Goal: Contribute content

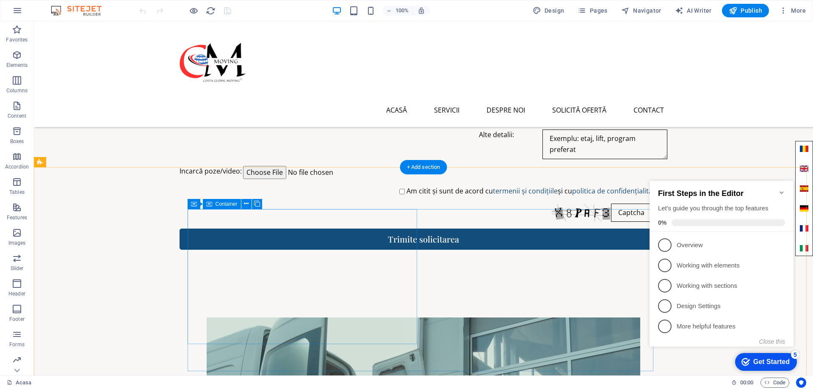
scroll to position [3029, 0]
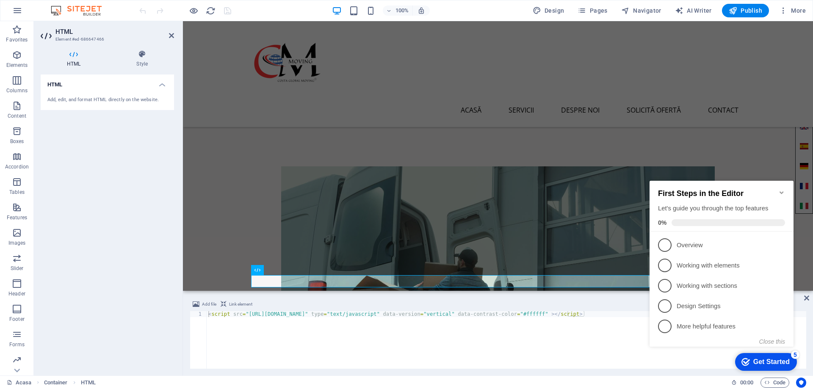
click at [175, 33] on aside "HTML Element #ed-686647466 HTML Style HTML Add, edit, and format HTML directly …" at bounding box center [108, 198] width 149 height 354
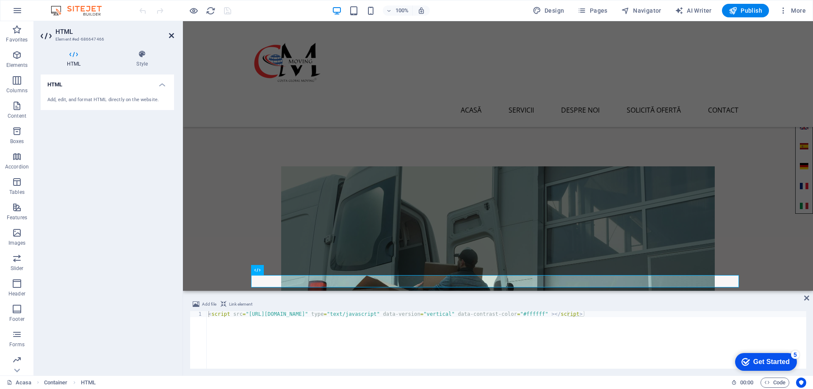
click at [170, 36] on icon at bounding box center [171, 35] width 5 height 7
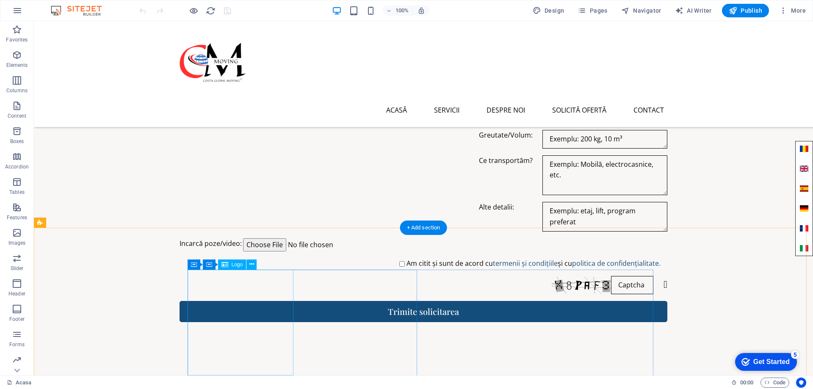
scroll to position [2817, 0]
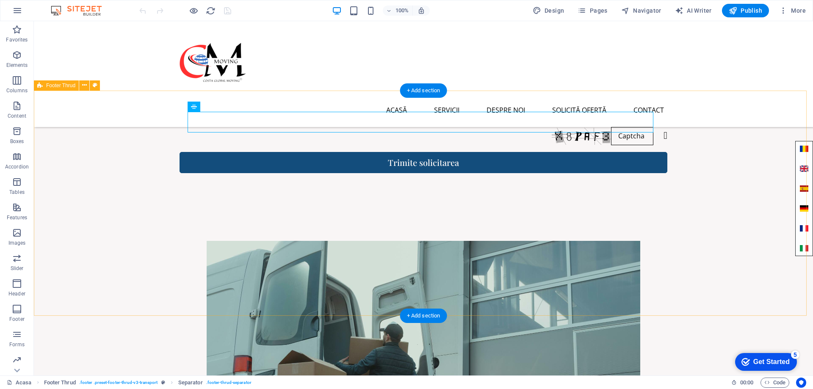
scroll to position [2987, 0]
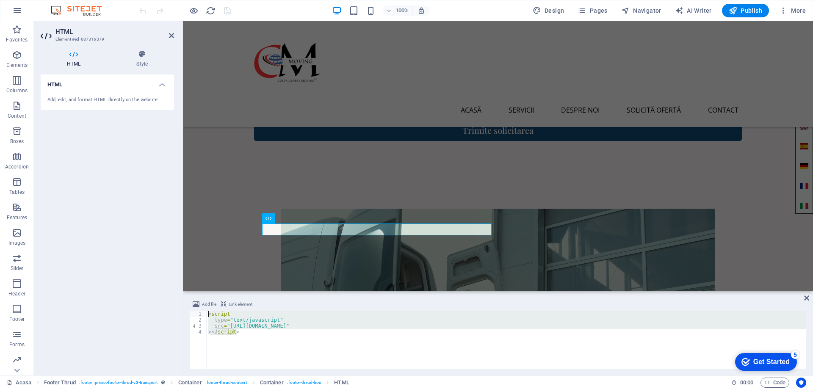
drag, startPoint x: 245, startPoint y: 335, endPoint x: 192, endPoint y: 307, distance: 59.4
click at [192, 307] on div "Add file Link element <script 1 2 3 4 < script type = "text/javascript" src = "…" at bounding box center [498, 333] width 616 height 69
type textarea "<script type="text/javascript""
